Goal: Transaction & Acquisition: Book appointment/travel/reservation

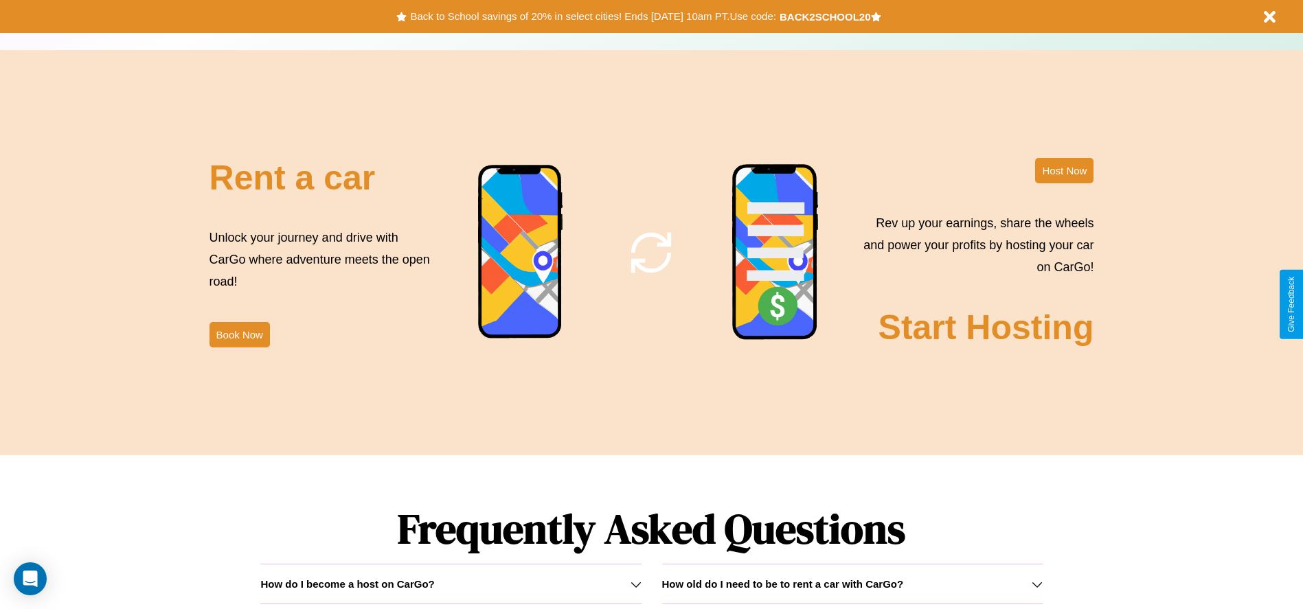
scroll to position [1661, 0]
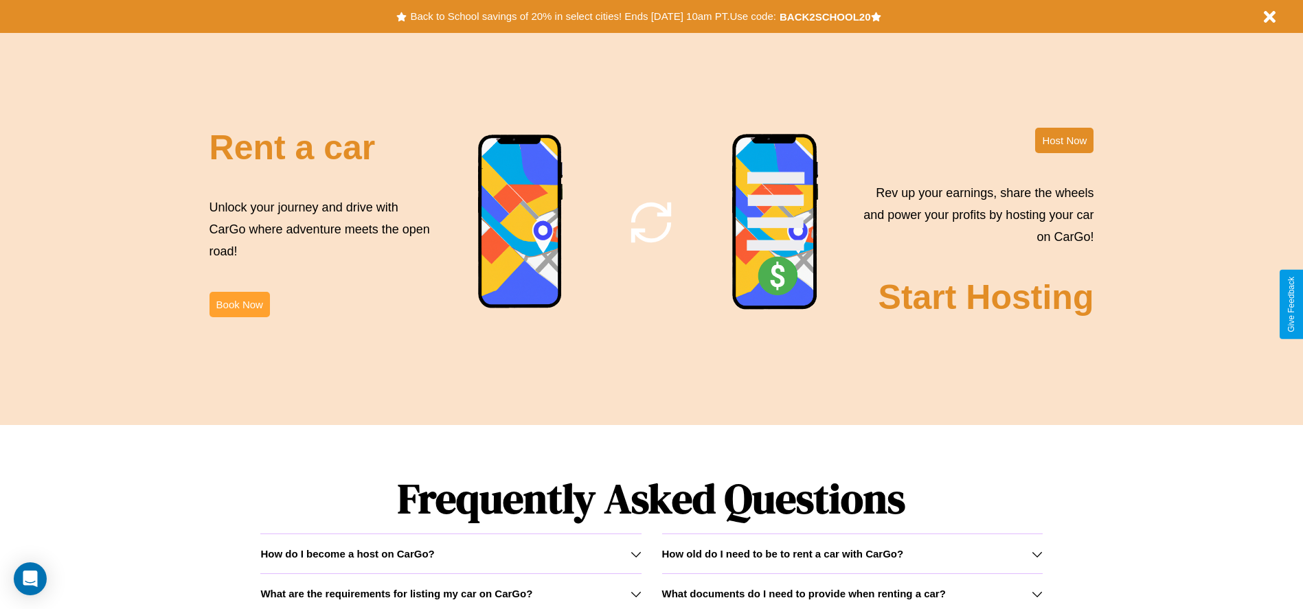
click at [239, 304] on button "Book Now" at bounding box center [239, 304] width 60 height 25
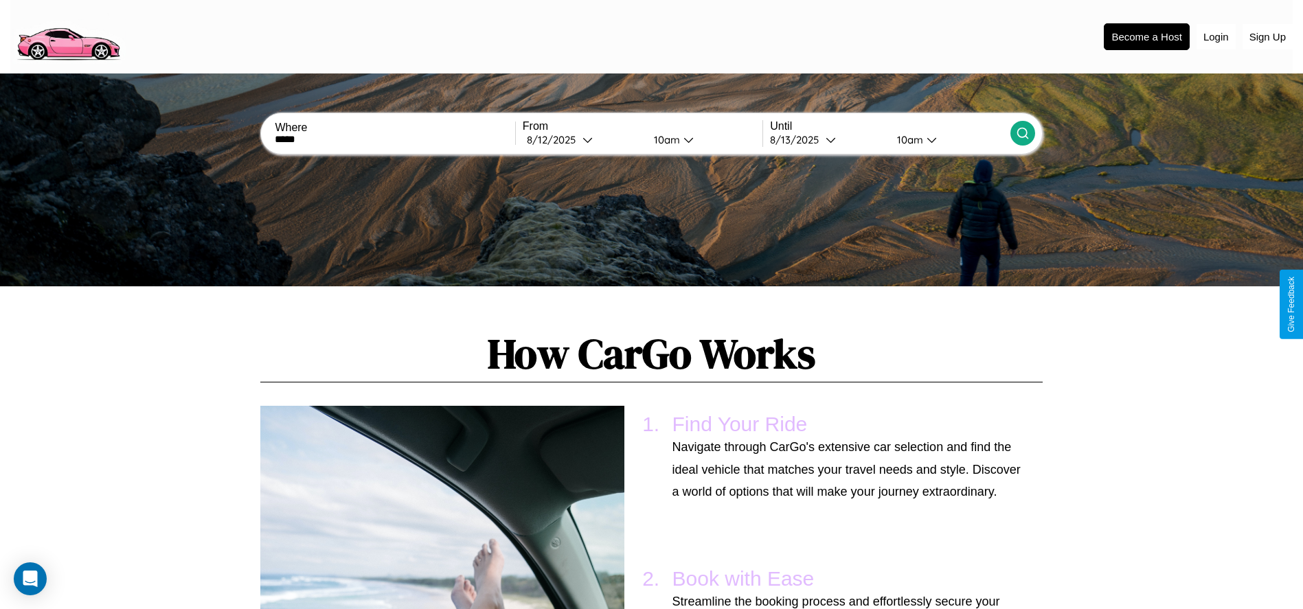
type input "*****"
click at [1022, 133] on icon at bounding box center [1022, 133] width 14 height 14
